Goal: Task Accomplishment & Management: Use online tool/utility

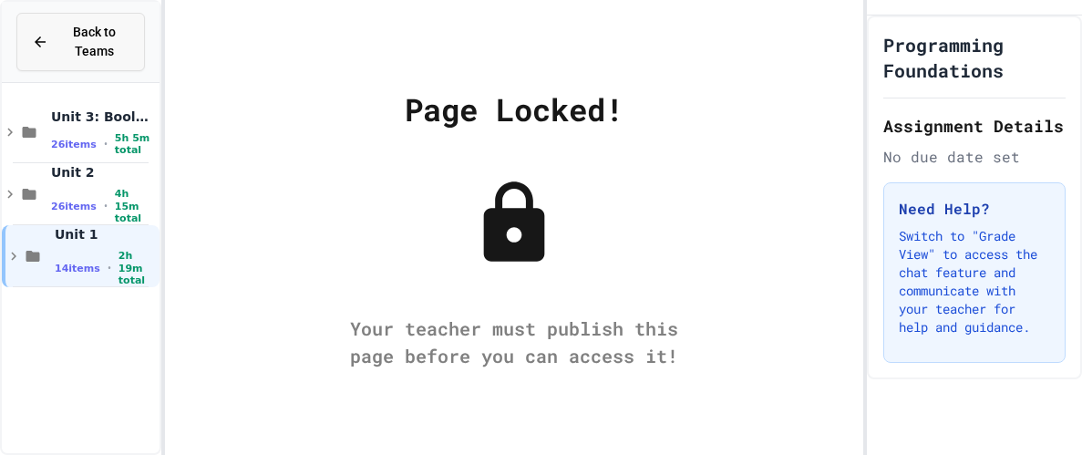
click at [50, 42] on div "Back to Teams" at bounding box center [81, 42] width 98 height 38
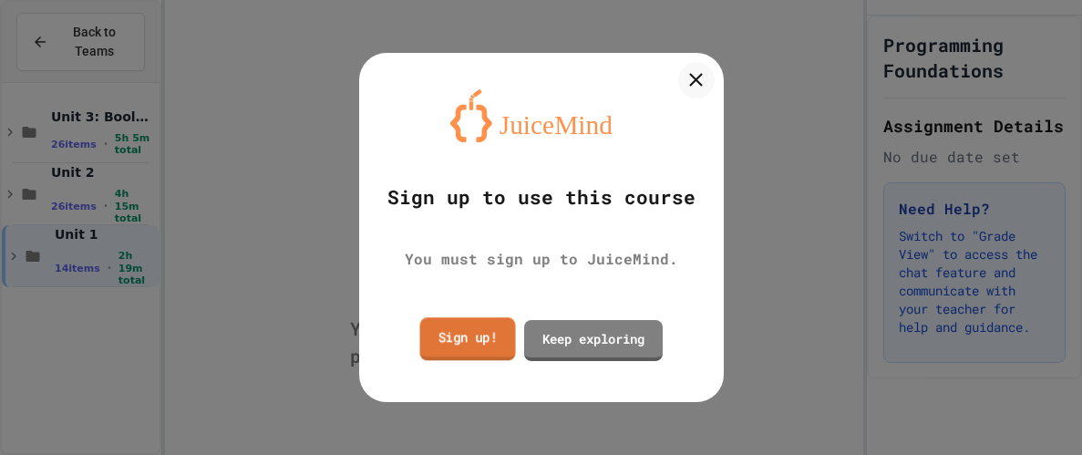
click at [458, 333] on link "Sign up!" at bounding box center [467, 338] width 96 height 43
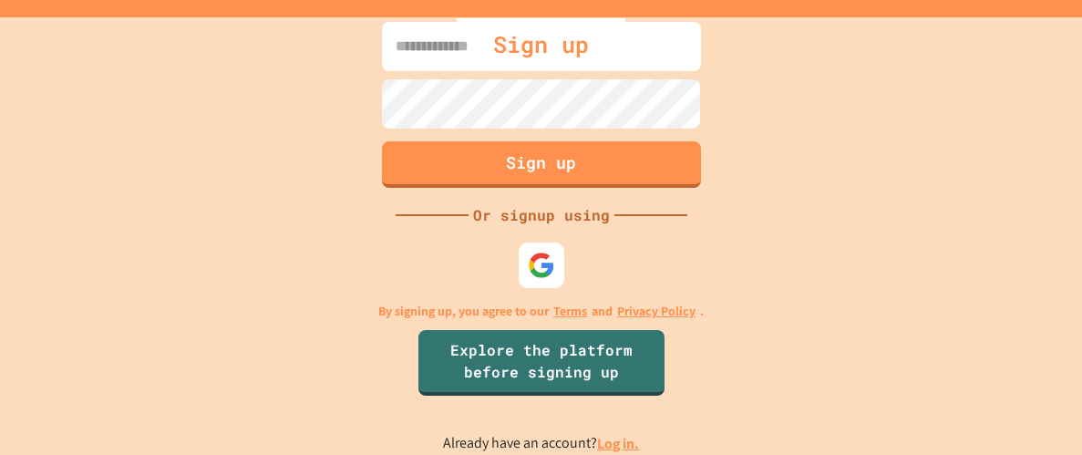
click at [603, 451] on link "Log in." at bounding box center [618, 443] width 42 height 19
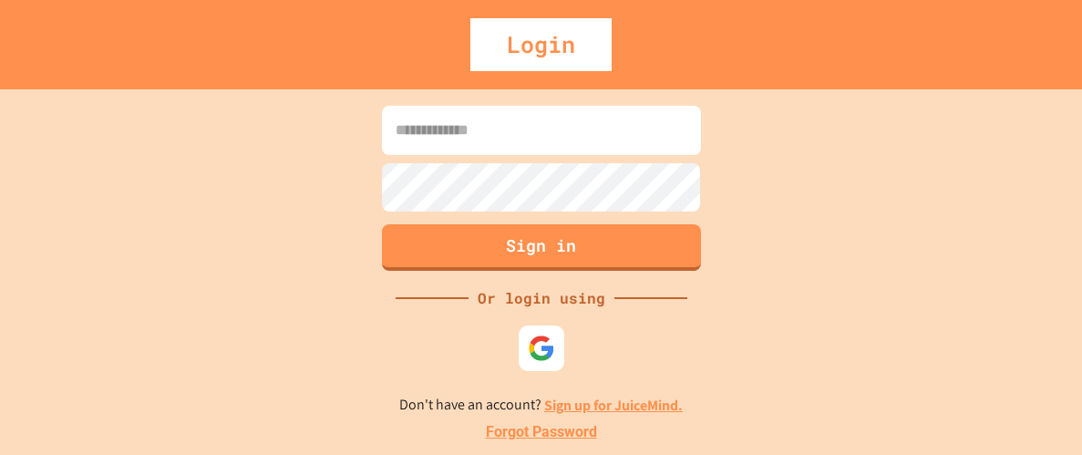
click at [452, 126] on input at bounding box center [541, 130] width 319 height 49
type input "**********"
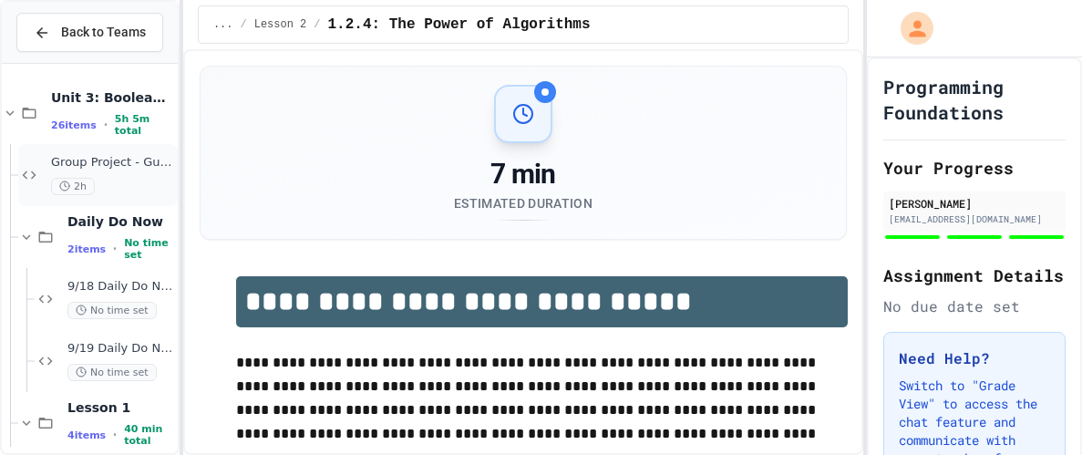
click at [154, 159] on span "Group Project - Guess your Classmates!" at bounding box center [112, 163] width 123 height 16
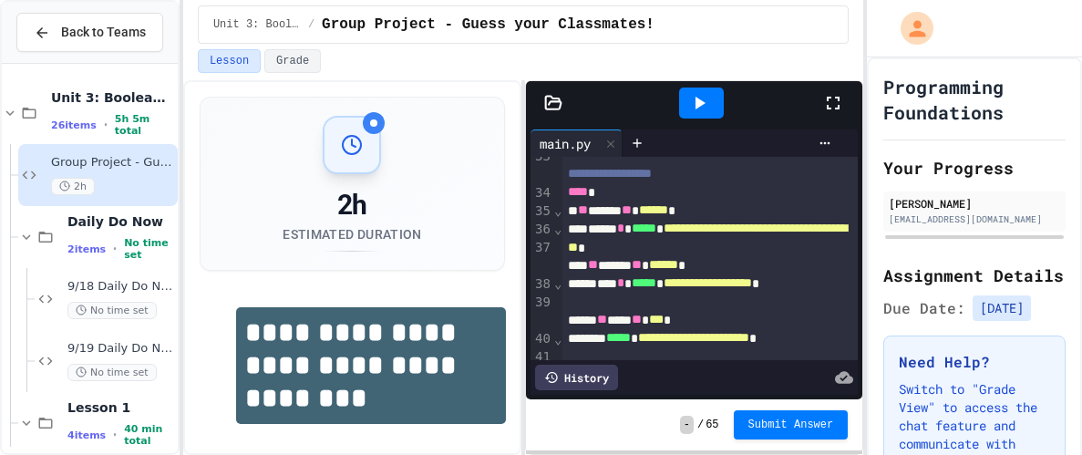
scroll to position [1354, 0]
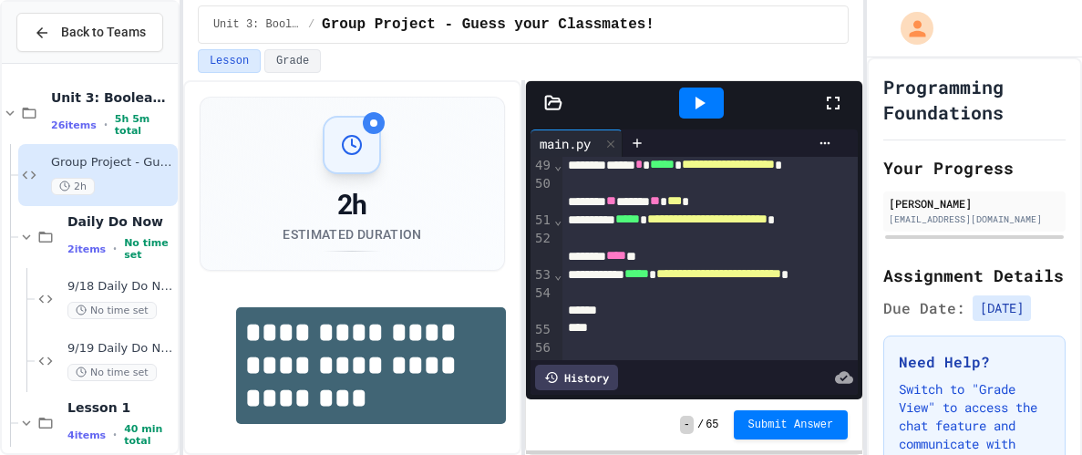
click at [716, 98] on div at bounding box center [701, 103] width 45 height 31
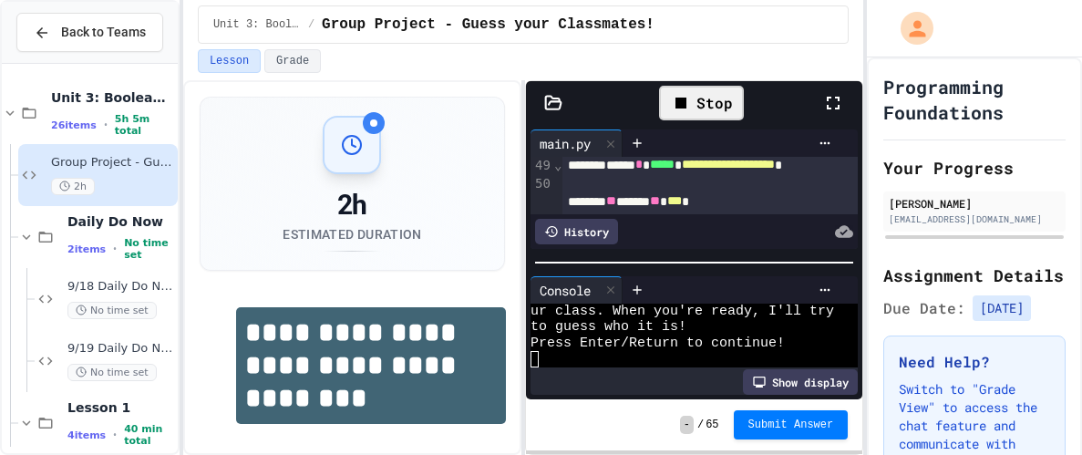
scroll to position [15, 0]
click at [696, 353] on div at bounding box center [687, 359] width 312 height 16
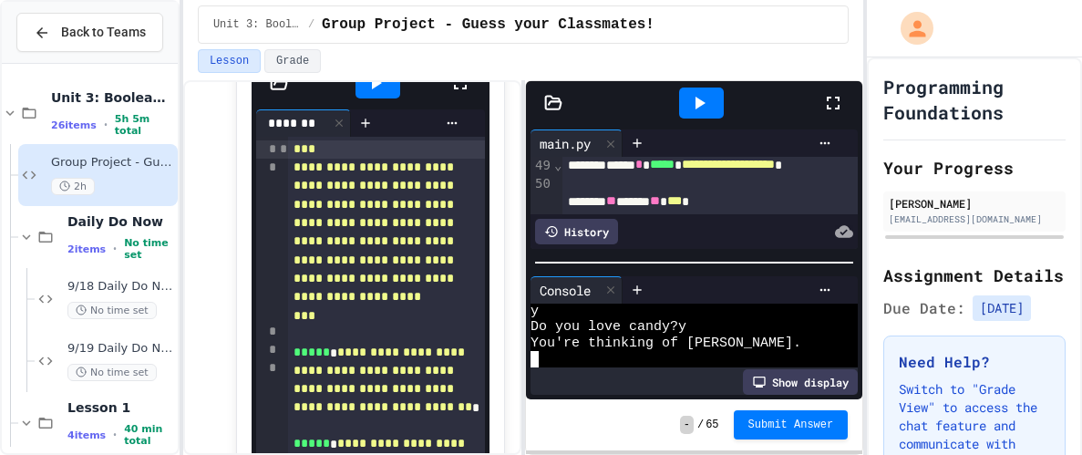
scroll to position [2022, 0]
